Goal: Find specific page/section: Find specific page/section

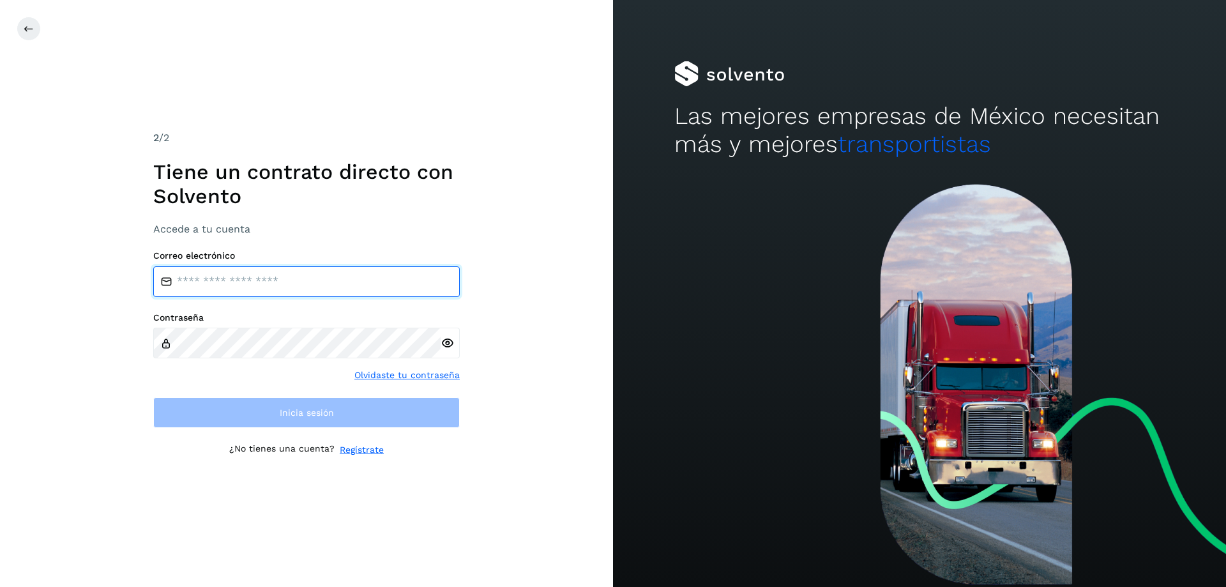
click at [181, 278] on input "email" at bounding box center [306, 281] width 306 height 31
type input "**********"
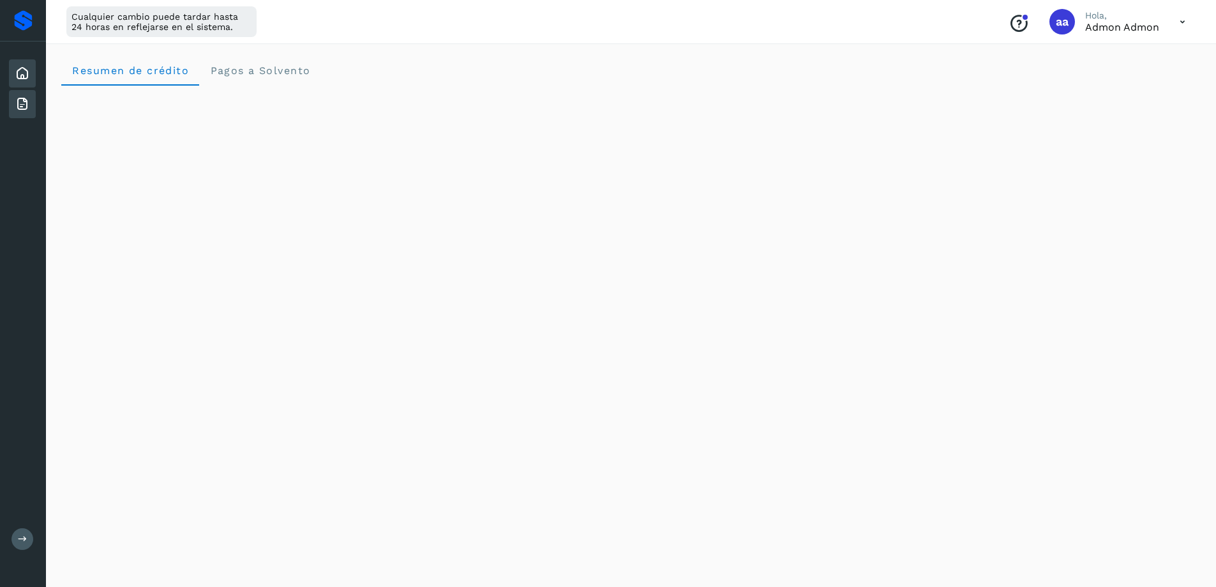
click at [14, 110] on div "Facturas" at bounding box center [22, 104] width 27 height 28
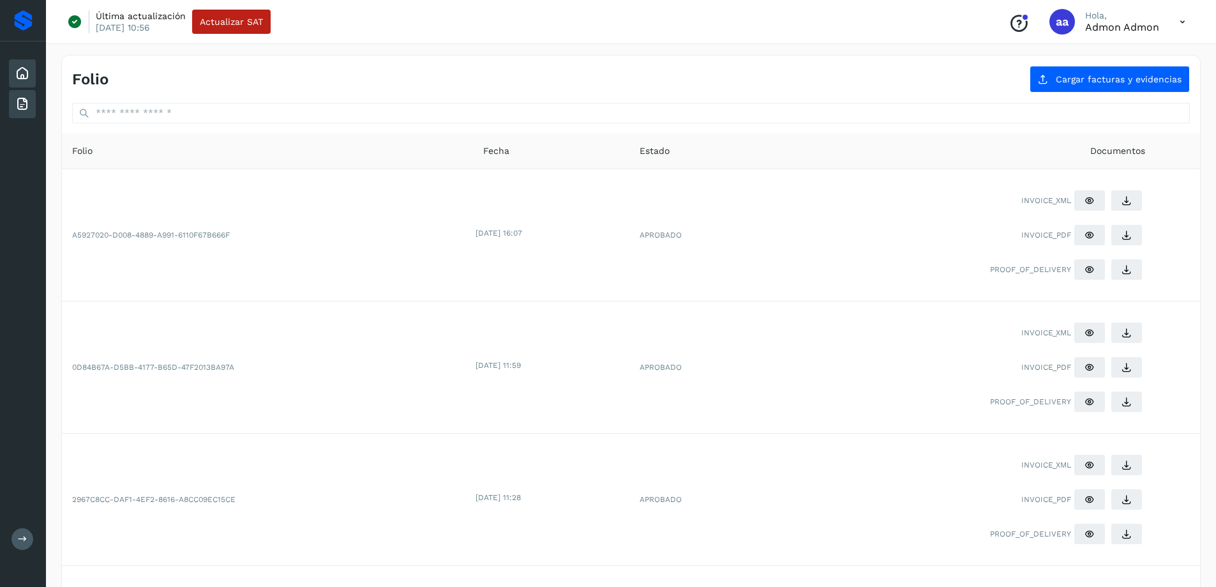
click at [15, 69] on icon at bounding box center [22, 73] width 15 height 15
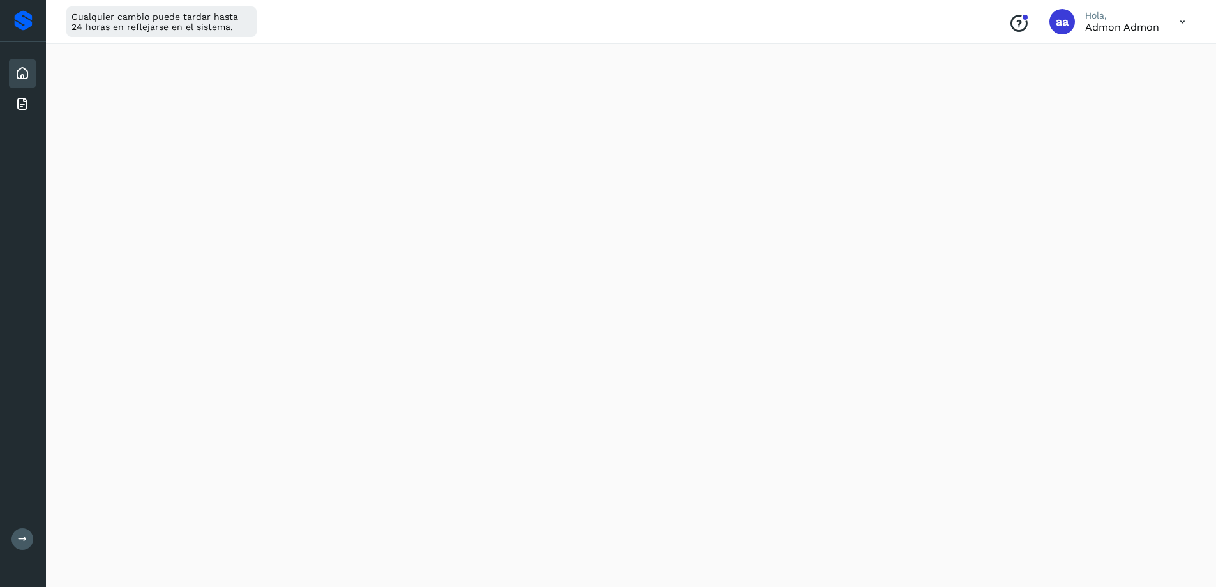
scroll to position [275, 0]
click at [21, 102] on icon at bounding box center [22, 103] width 15 height 15
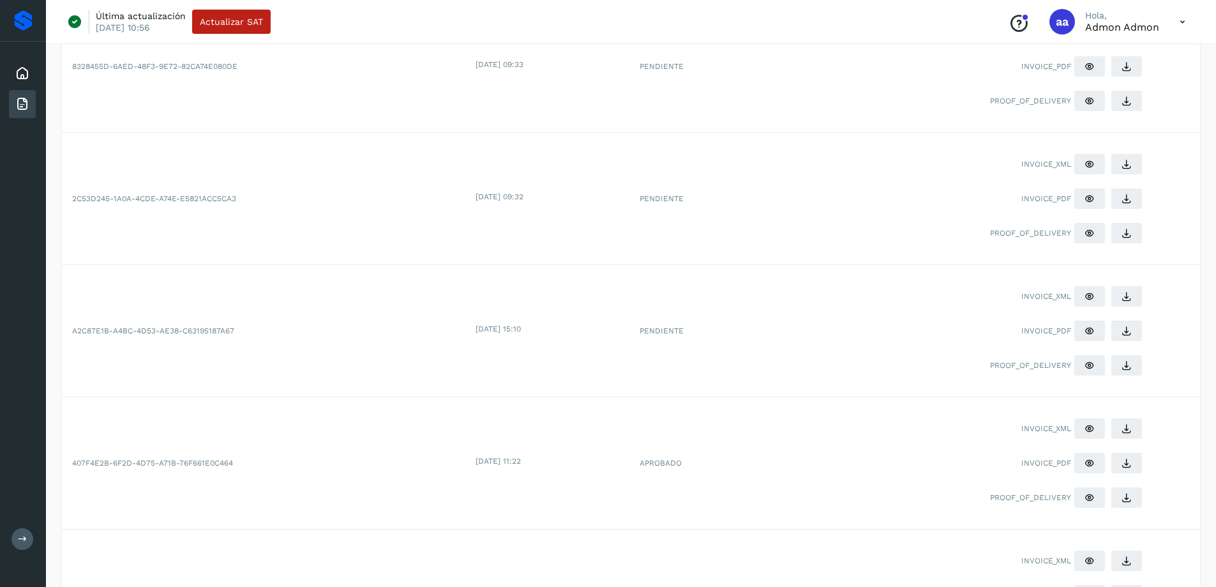
scroll to position [573, 0]
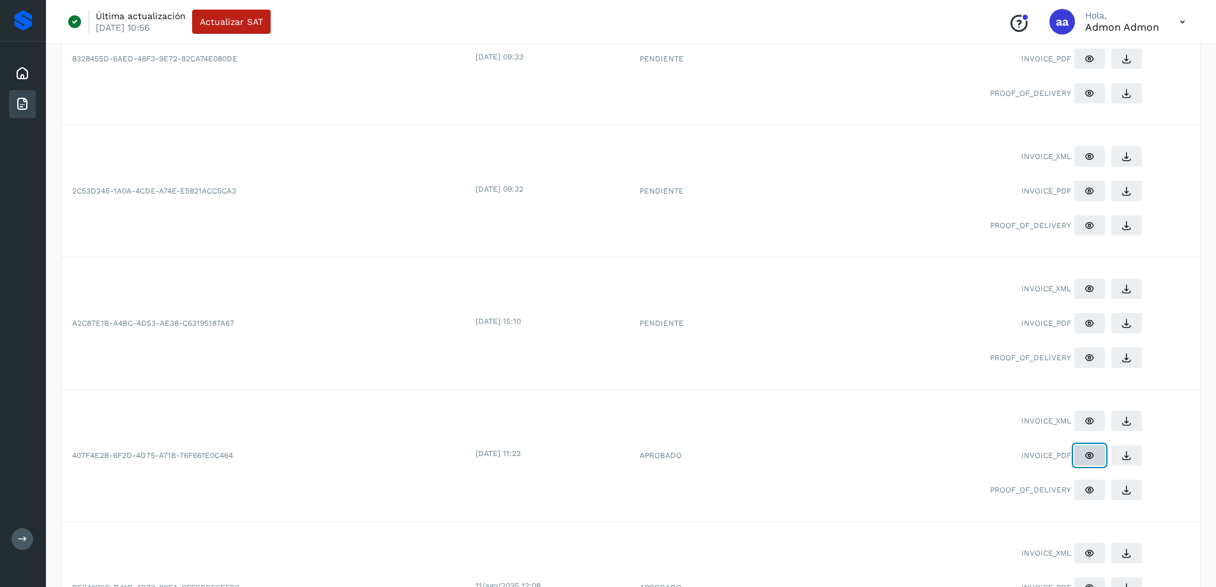
click at [1082, 455] on button at bounding box center [1090, 455] width 32 height 22
click at [1084, 324] on button at bounding box center [1090, 323] width 32 height 22
click at [1080, 188] on button at bounding box center [1090, 191] width 32 height 22
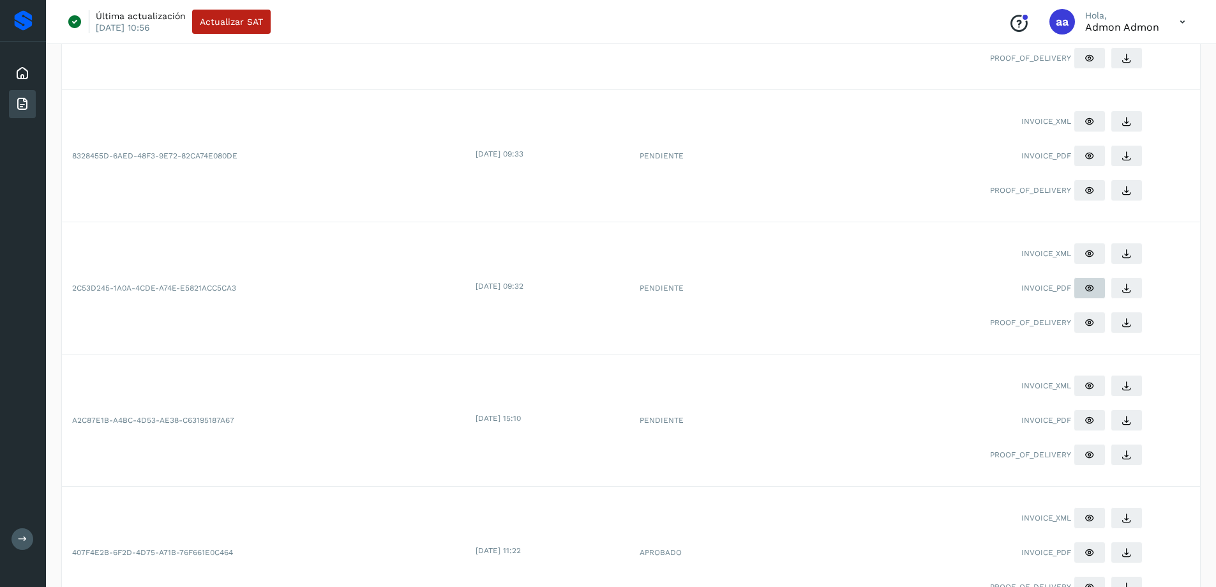
scroll to position [467, 0]
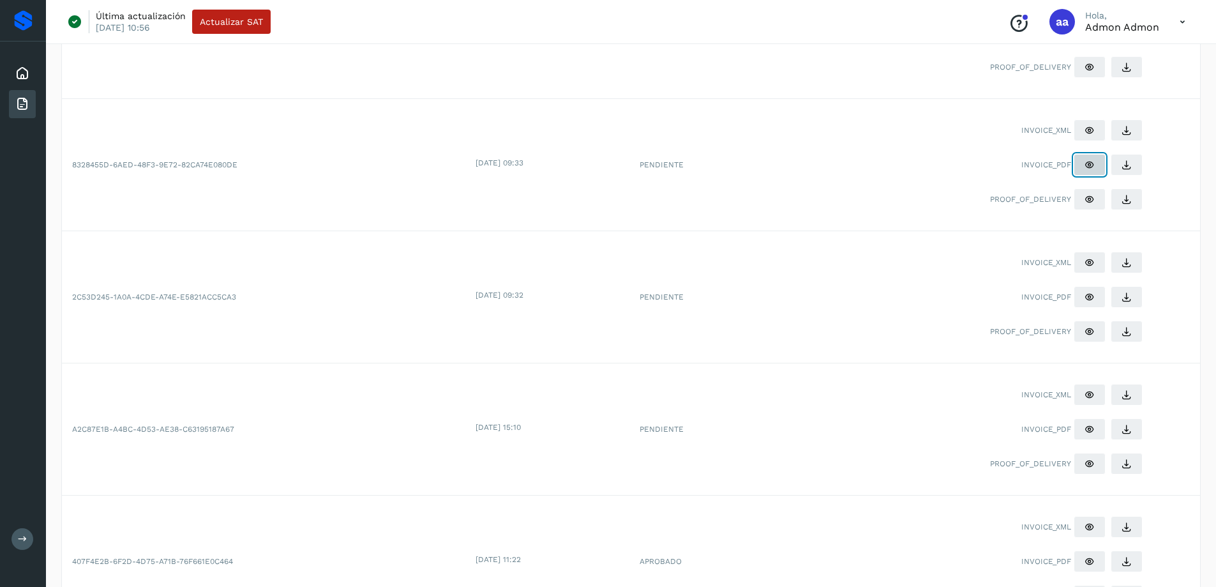
click at [1090, 165] on icon at bounding box center [1090, 165] width 10 height 10
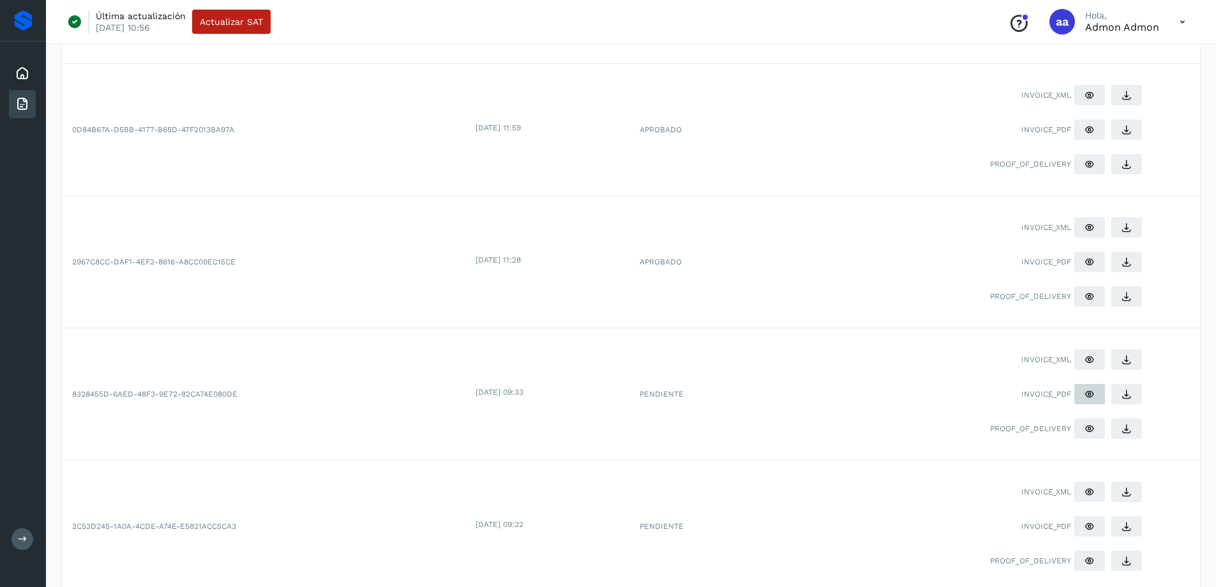
scroll to position [236, 0]
click at [1083, 265] on button at bounding box center [1090, 264] width 32 height 22
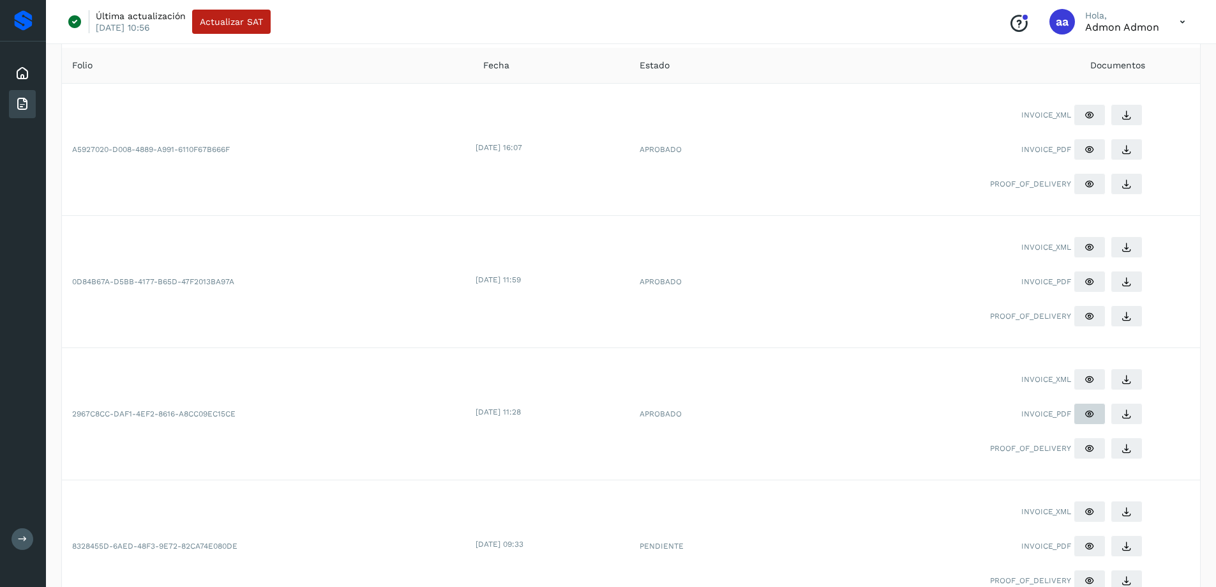
scroll to position [85, 0]
click at [1078, 280] on button at bounding box center [1090, 282] width 32 height 22
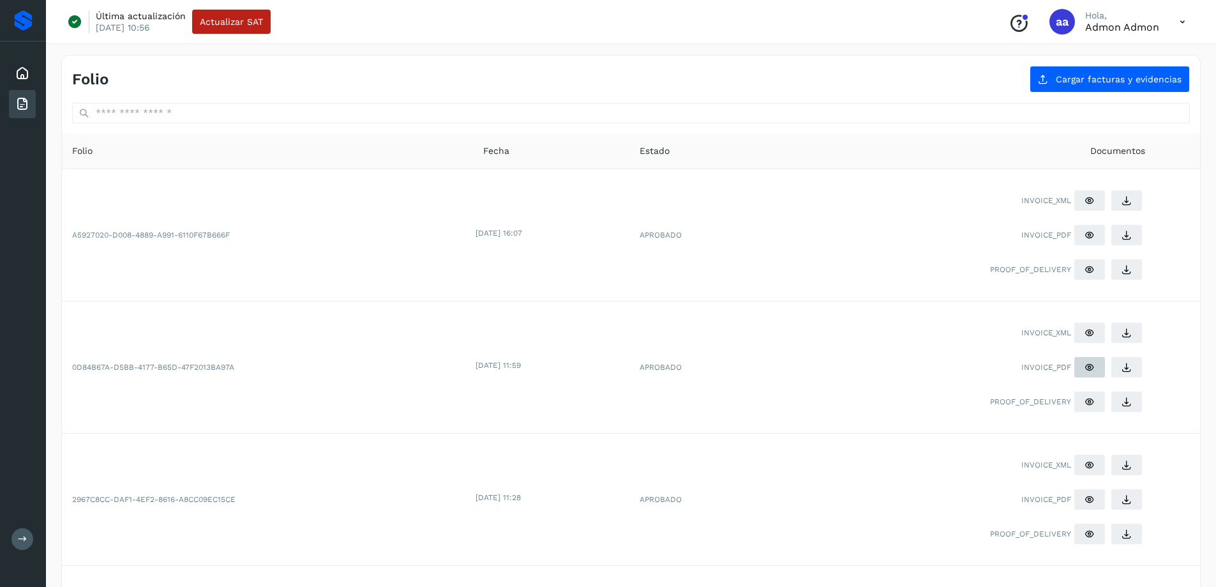
scroll to position [1, 0]
click at [1084, 245] on button at bounding box center [1090, 234] width 32 height 22
click at [17, 79] on icon at bounding box center [22, 73] width 15 height 15
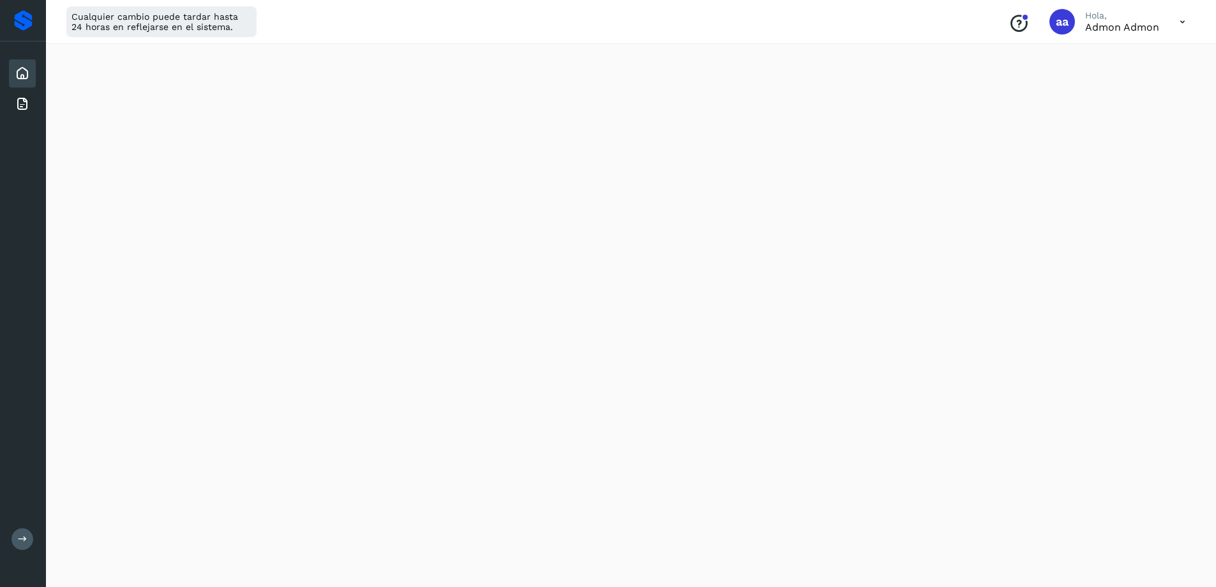
scroll to position [310, 0]
click at [1181, 20] on icon at bounding box center [1183, 22] width 26 height 26
click at [1113, 87] on div "Cerrar sesión" at bounding box center [1119, 82] width 152 height 24
